Goal: Transaction & Acquisition: Purchase product/service

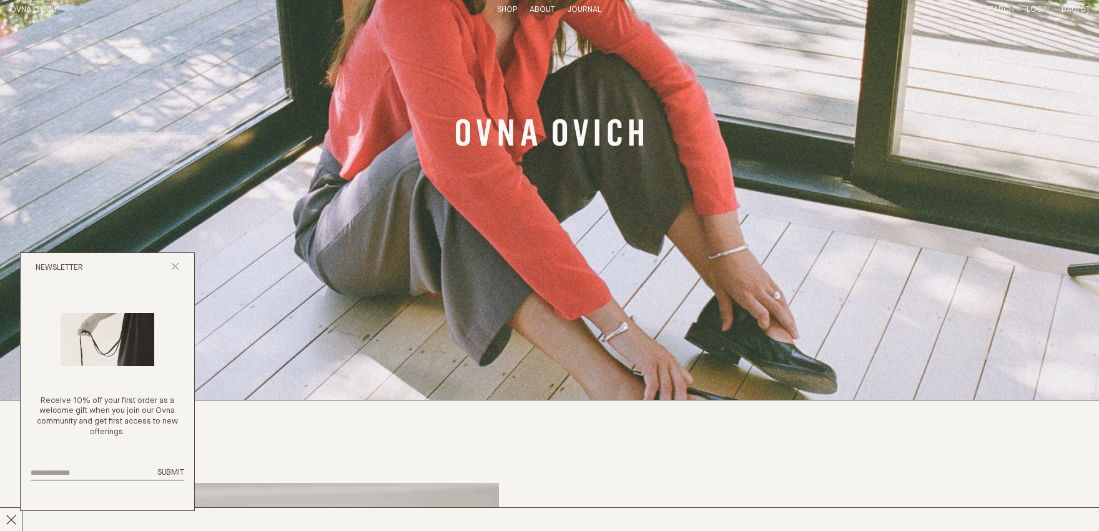
scroll to position [62, 0]
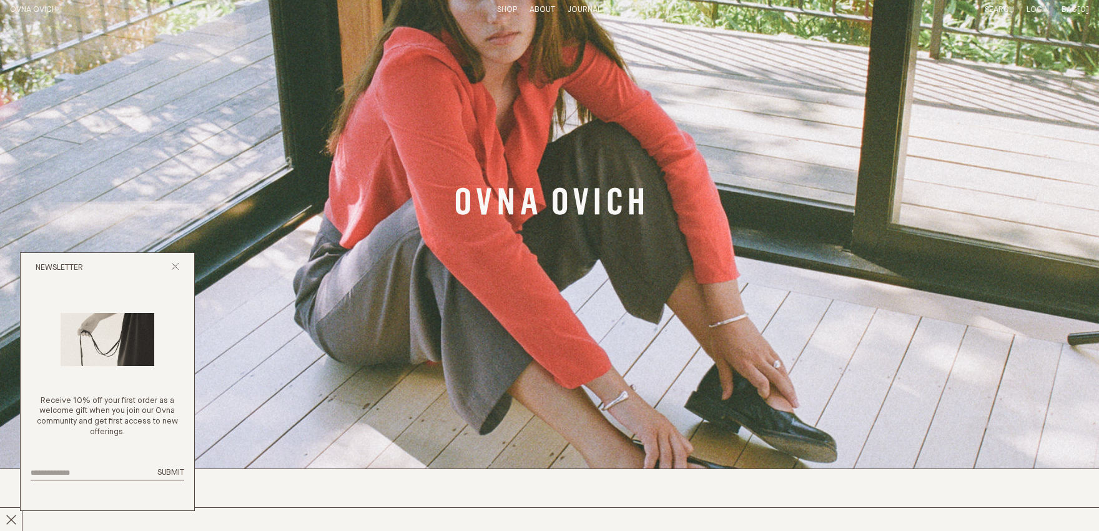
click at [21, 7] on link "OVNA OVICH" at bounding box center [33, 10] width 47 height 8
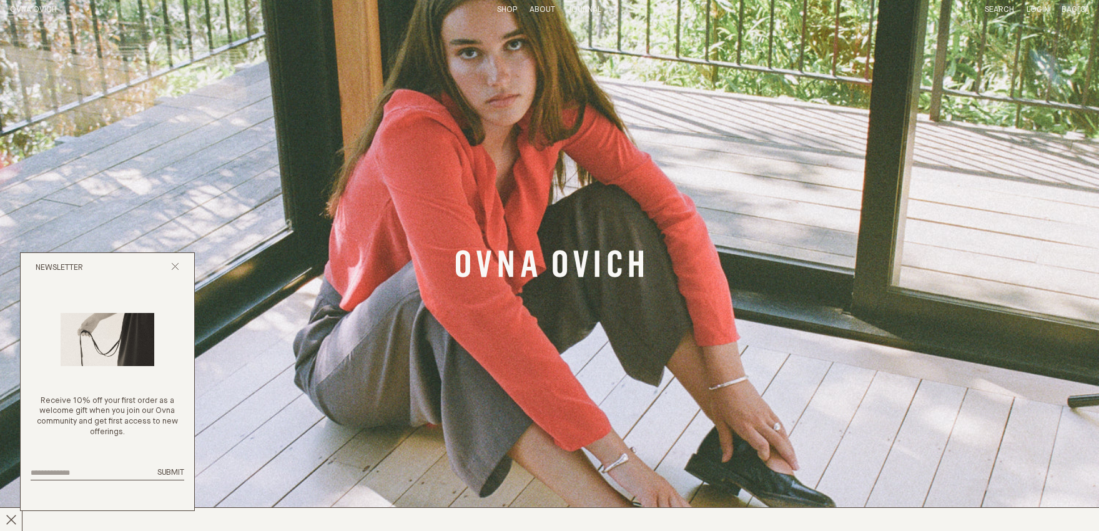
click at [505, 7] on link "Shop" at bounding box center [507, 10] width 20 height 8
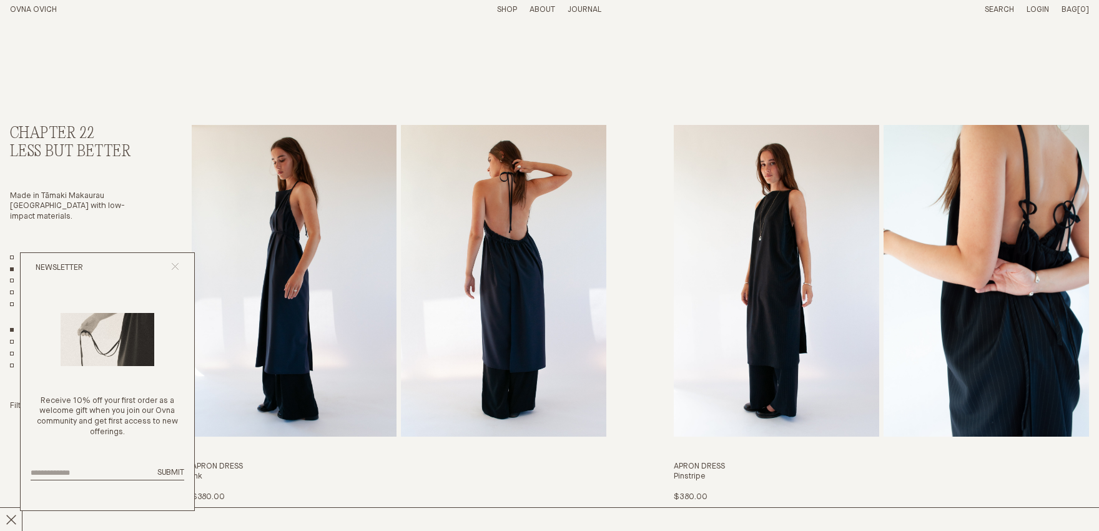
click at [176, 266] on icon "Close popup" at bounding box center [175, 266] width 8 height 8
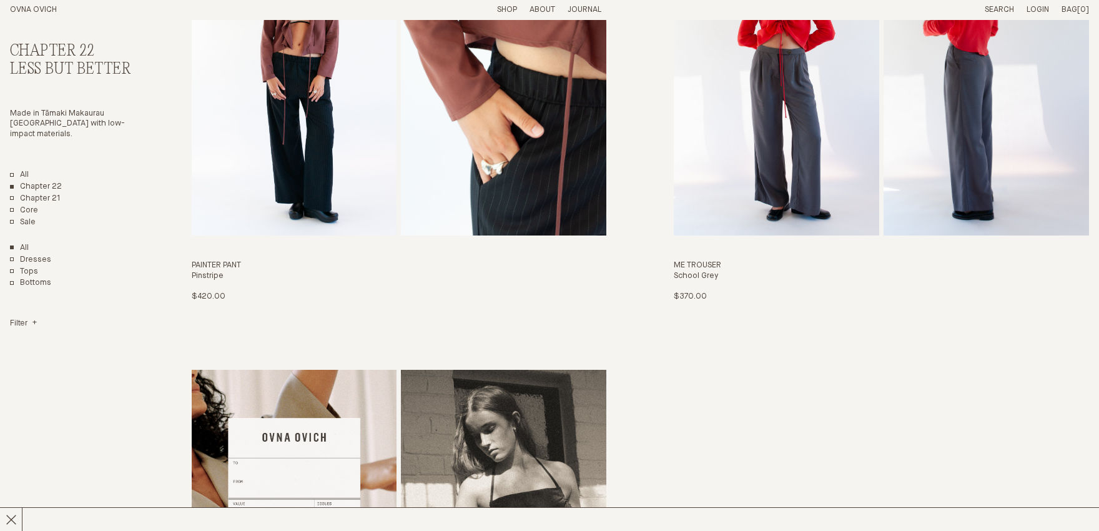
scroll to position [3185, 0]
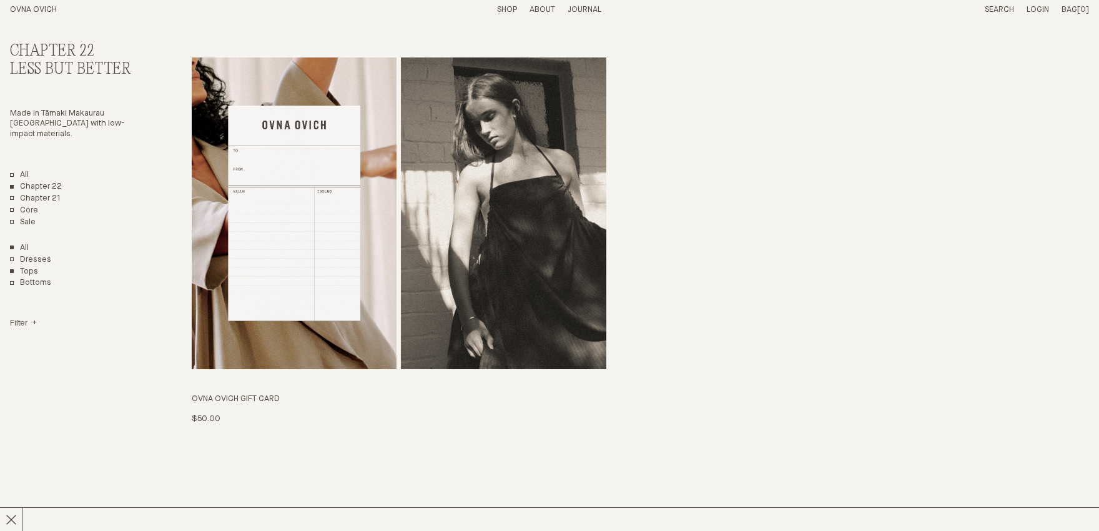
click at [32, 272] on link "Tops" at bounding box center [24, 272] width 28 height 11
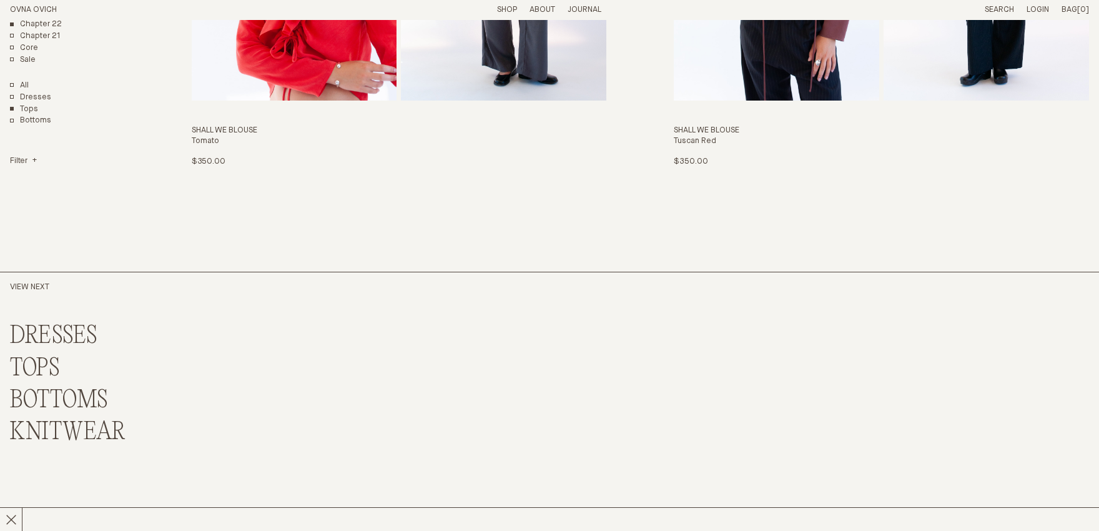
scroll to position [1356, 0]
